Goal: Information Seeking & Learning: Check status

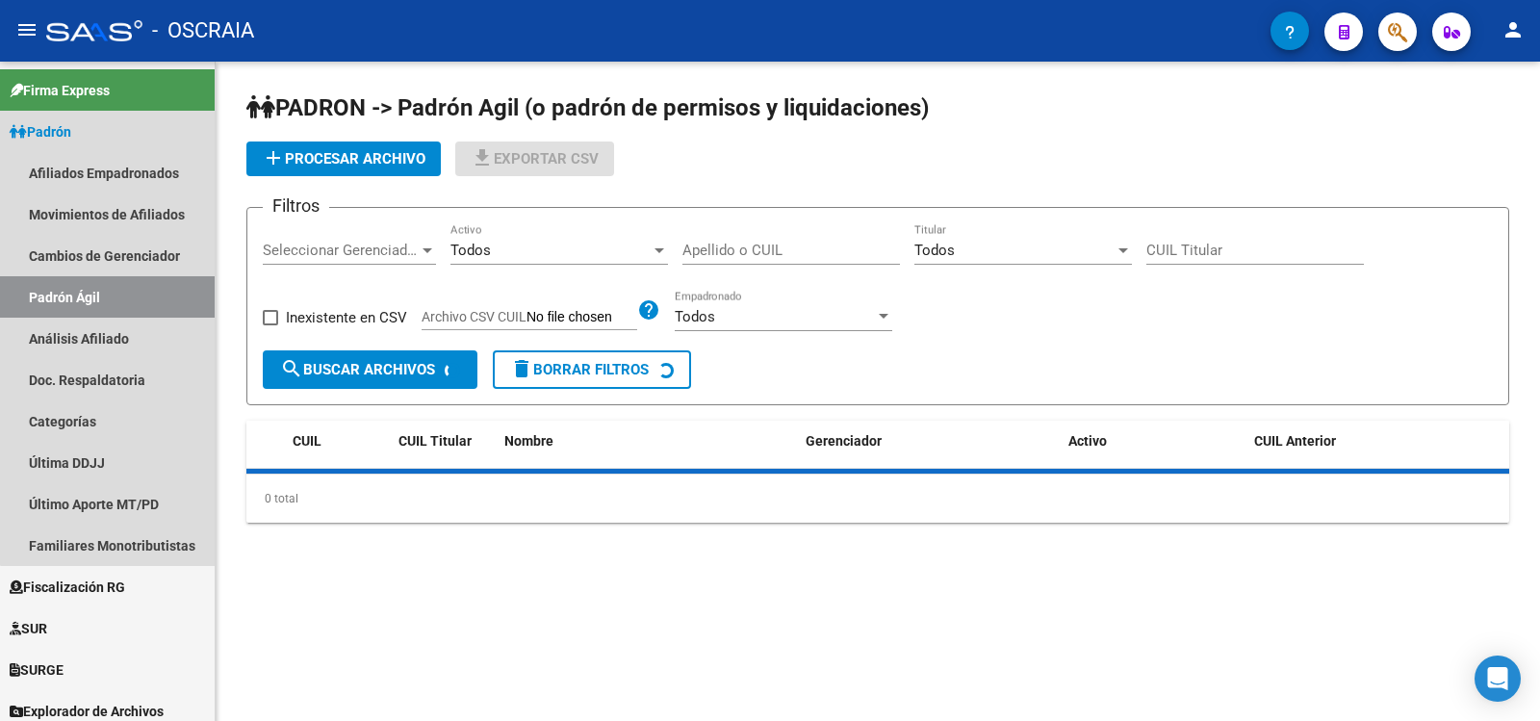
click at [128, 337] on link "Análisis Afiliado" at bounding box center [107, 338] width 215 height 41
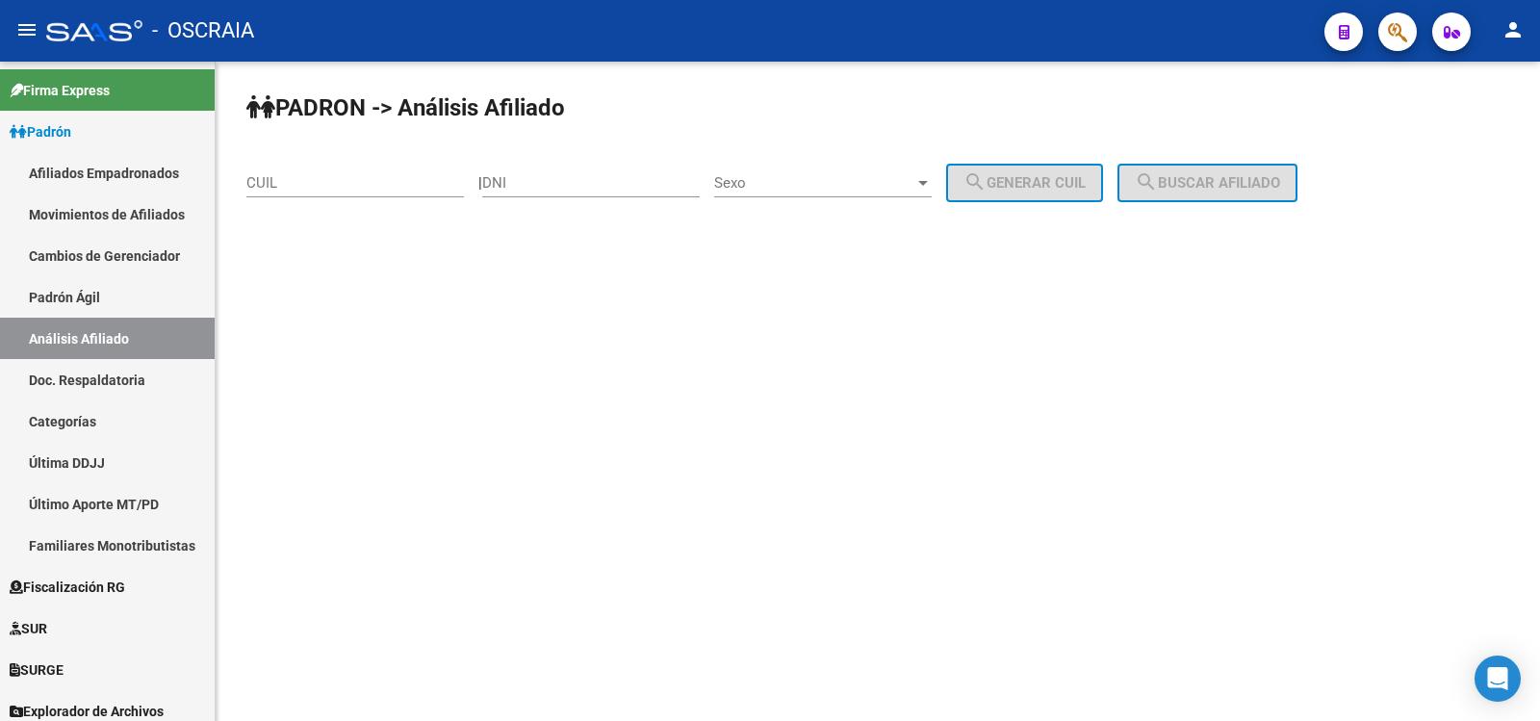
click at [313, 183] on input "CUIL" at bounding box center [355, 182] width 218 height 17
paste input "20-27408179-2"
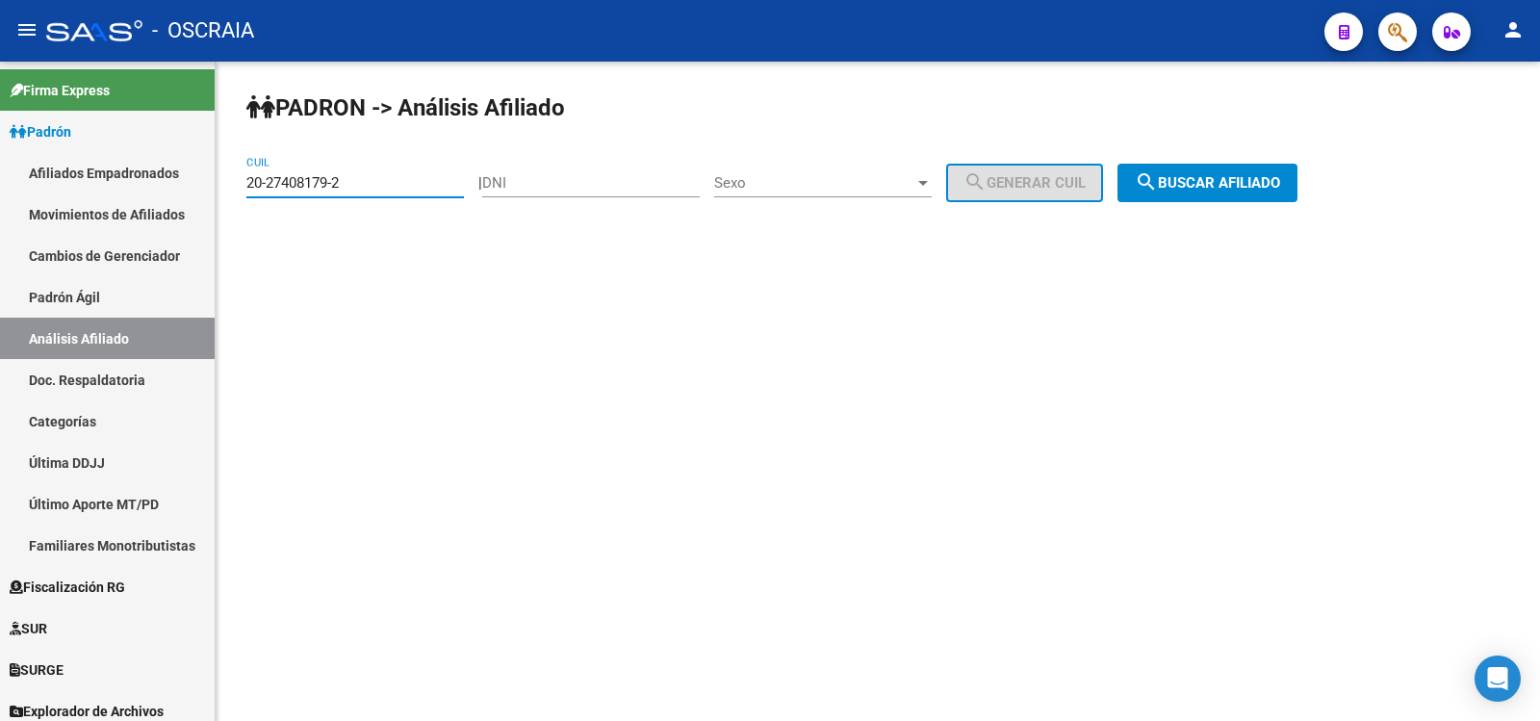
type input "20-27408179-2"
click at [1246, 187] on span "search Buscar afiliado" at bounding box center [1207, 182] width 145 height 17
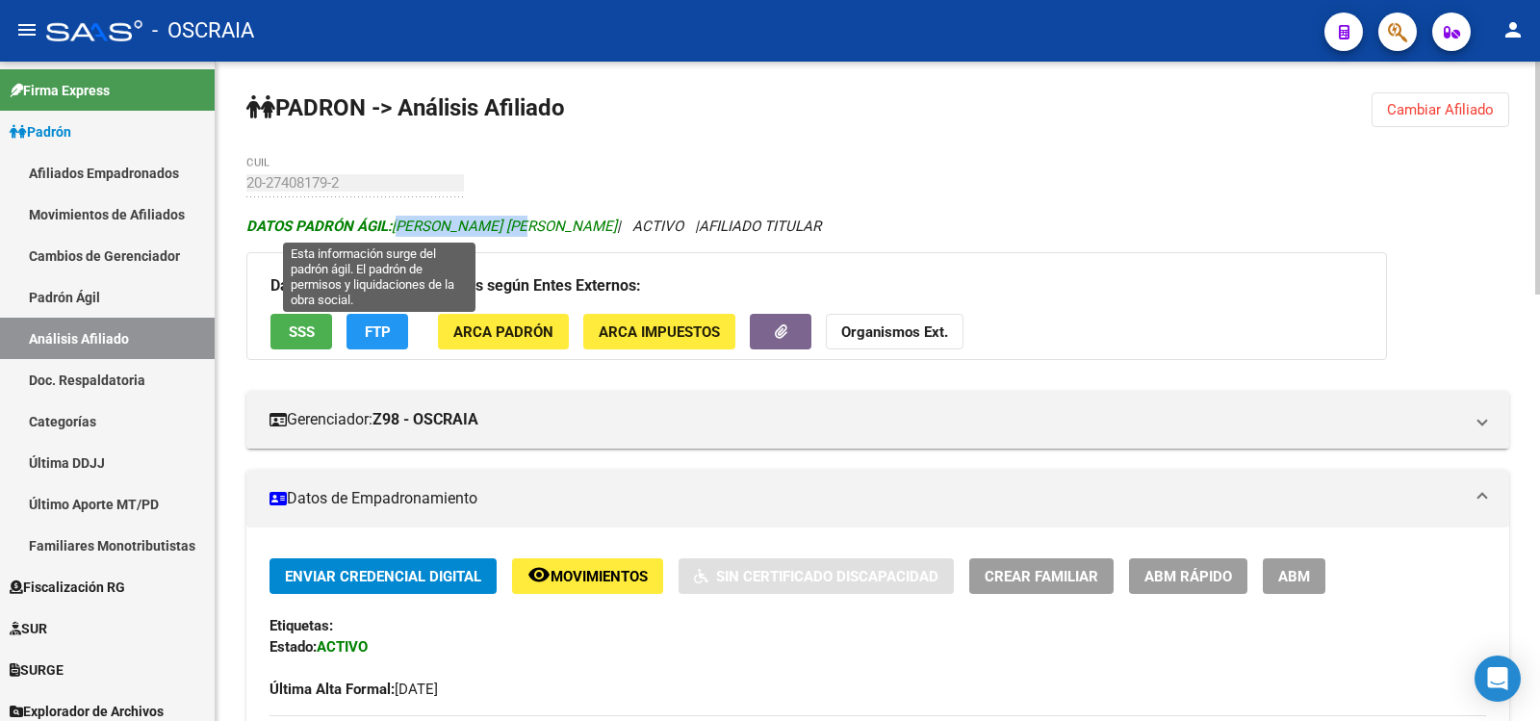
drag, startPoint x: 514, startPoint y: 229, endPoint x: 398, endPoint y: 231, distance: 116.5
click at [398, 231] on icon "DATOS [PERSON_NAME]: [PERSON_NAME] [PERSON_NAME] | ACTIVO | AFILIADO TITULAR" at bounding box center [533, 226] width 575 height 17
copy span "[PERSON_NAME] [PERSON_NAME]"
